Goal: Task Accomplishment & Management: Manage account settings

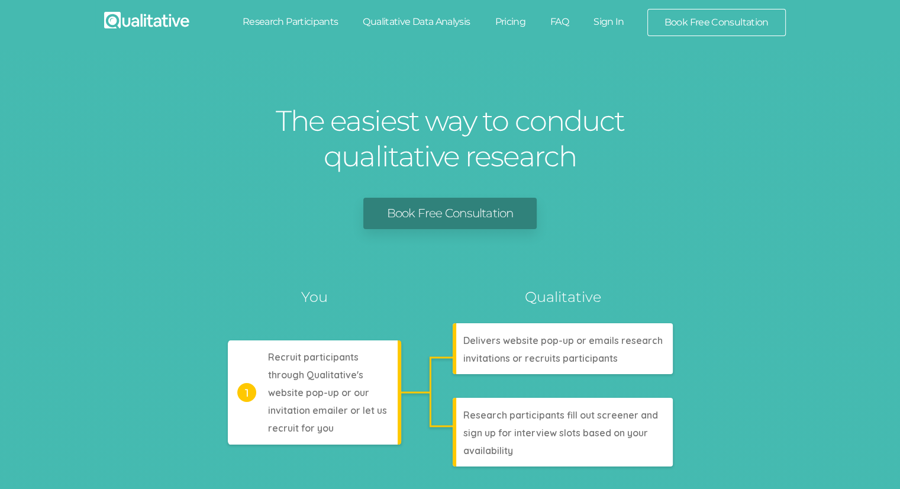
click at [624, 19] on link "Sign In" at bounding box center [609, 22] width 56 height 26
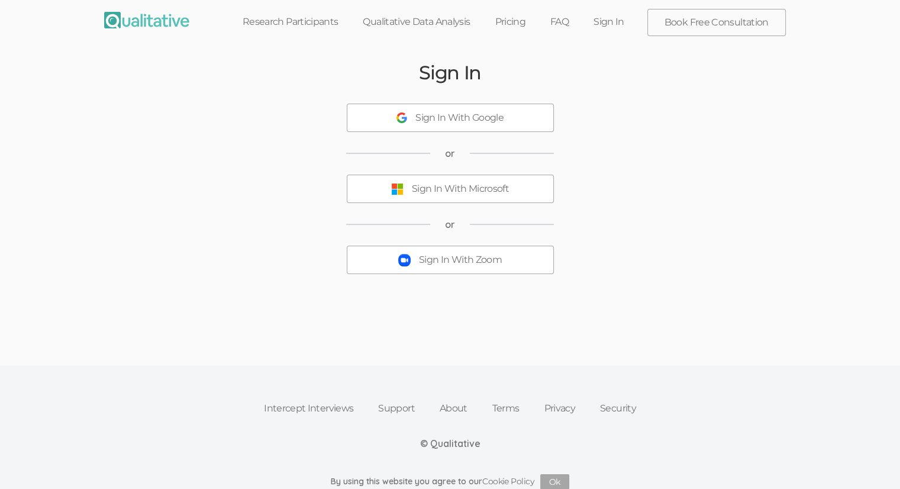
click at [442, 262] on div "Sign In With Zoom" at bounding box center [460, 260] width 83 height 14
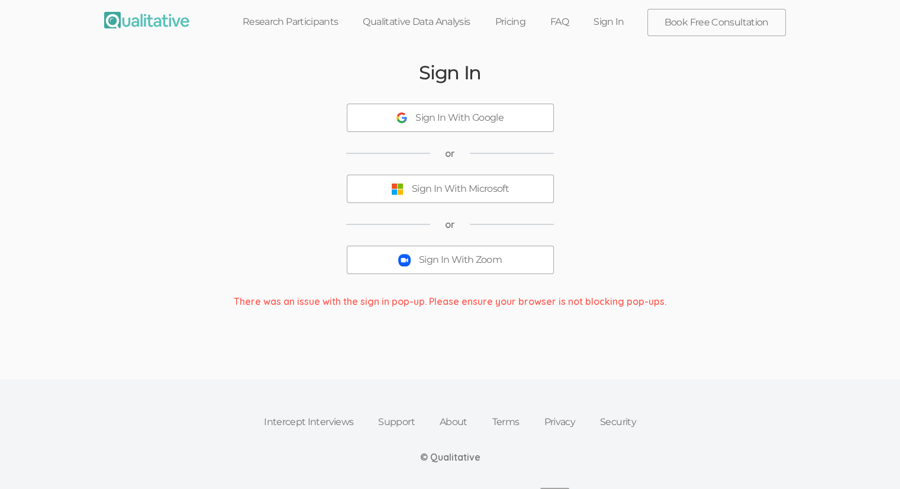
click at [493, 262] on div "Sign In With Zoom" at bounding box center [460, 260] width 83 height 14
